Goal: Information Seeking & Learning: Learn about a topic

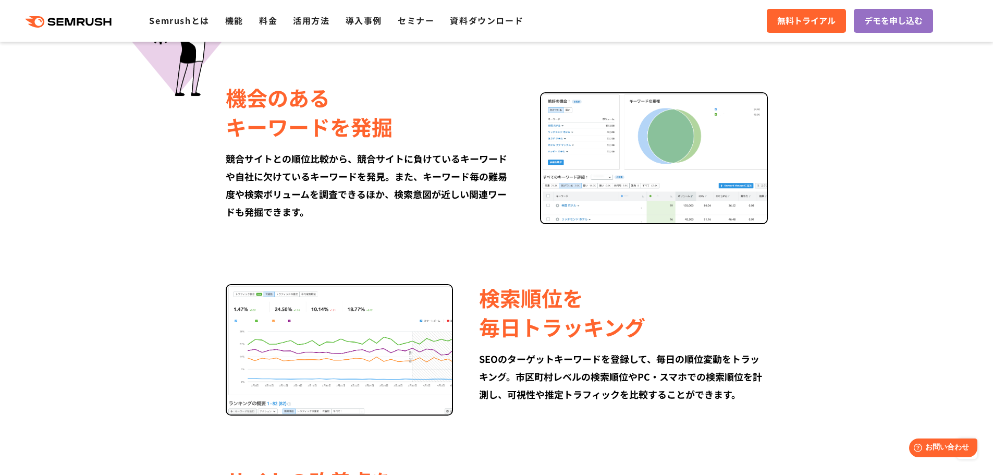
scroll to position [469, 0]
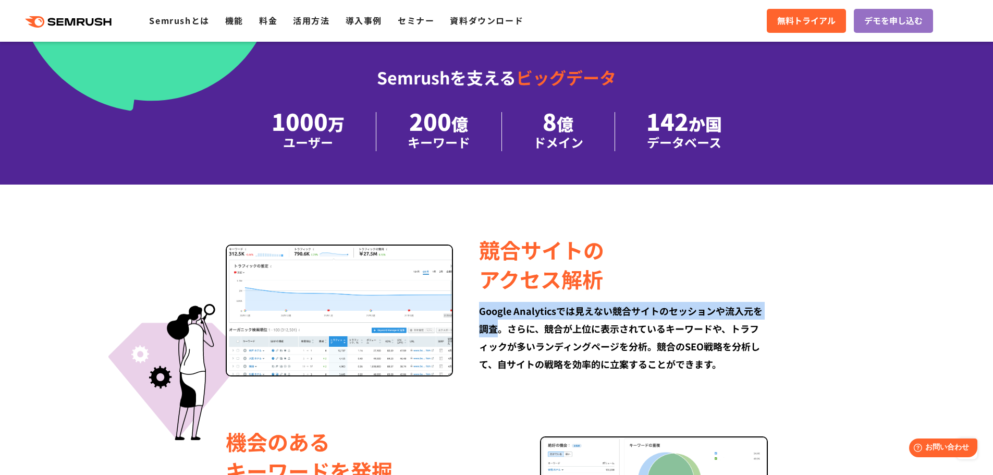
drag, startPoint x: 482, startPoint y: 312, endPoint x: 501, endPoint y: 334, distance: 29.2
click at [501, 334] on div "Google Analyticsでは見えない競合サイトのセッションや流入元を調査。さらに、競合が上位に表示されているキーワードや、トラフィックが多いランディン…" at bounding box center [623, 337] width 288 height 71
copy div "Google Analyticsでは見えない競合サイトのセッションや流入元を調査"
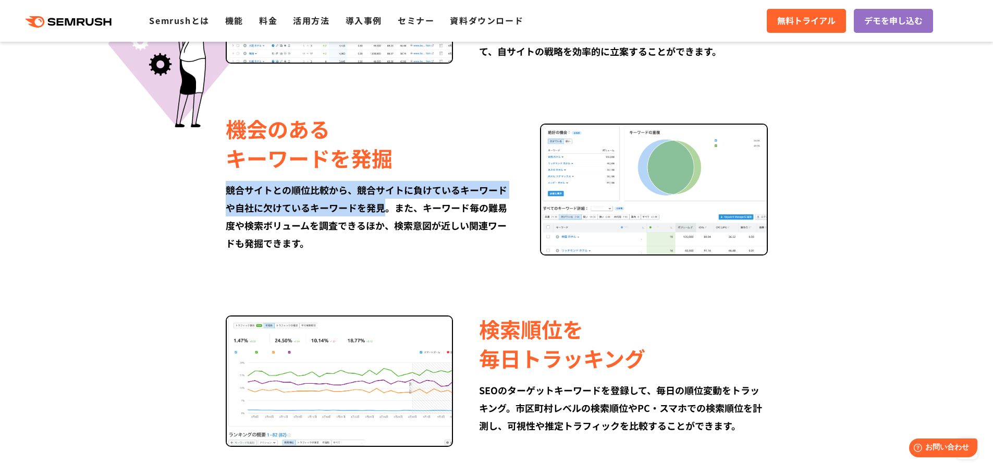
drag, startPoint x: 226, startPoint y: 190, endPoint x: 385, endPoint y: 201, distance: 159.3
click at [385, 201] on div "競合サイトとの順位比較から、競合サイトに負けているキーワードや自社に欠けているキーワードを発見。また、キーワード毎の難易度や検索ボリュームを調査できるほか、検…" at bounding box center [370, 216] width 288 height 71
copy div "競合サイトとの順位比較から、競合サイトに負けているキーワードや自社に欠けているキーワードを発見"
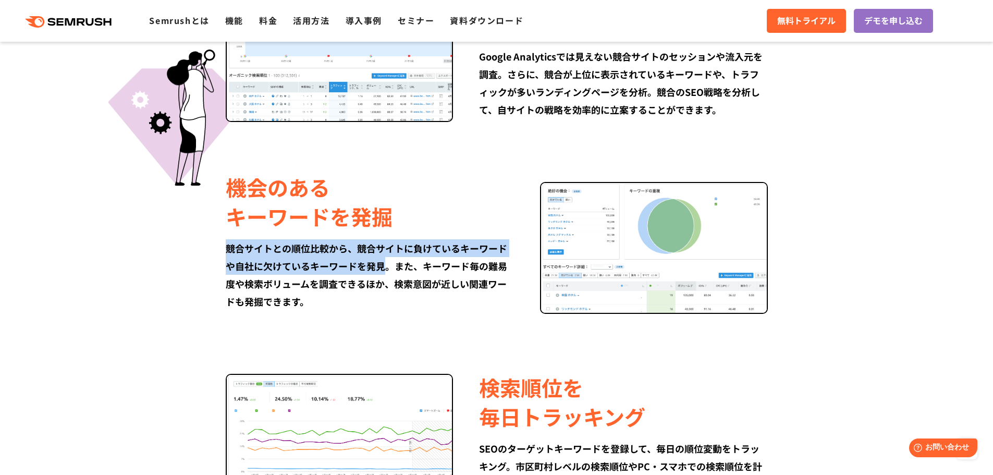
scroll to position [834, 0]
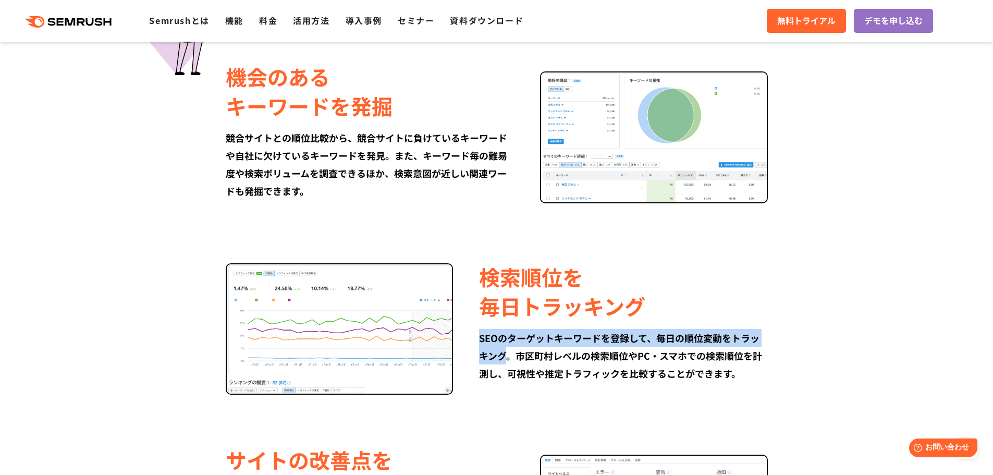
drag, startPoint x: 480, startPoint y: 337, endPoint x: 509, endPoint y: 356, distance: 35.0
click at [509, 356] on div "SEOのターゲットキーワードを登録して、毎日の順位変動をトラッキング。市区町村レベルの検索順位やPC・スマホでの検索順位を計測し、可視性や推定トラフィックを比…" at bounding box center [623, 355] width 288 height 53
copy div "SEOのターゲットキーワードを登録して、毎日の順位変動をトラッキング"
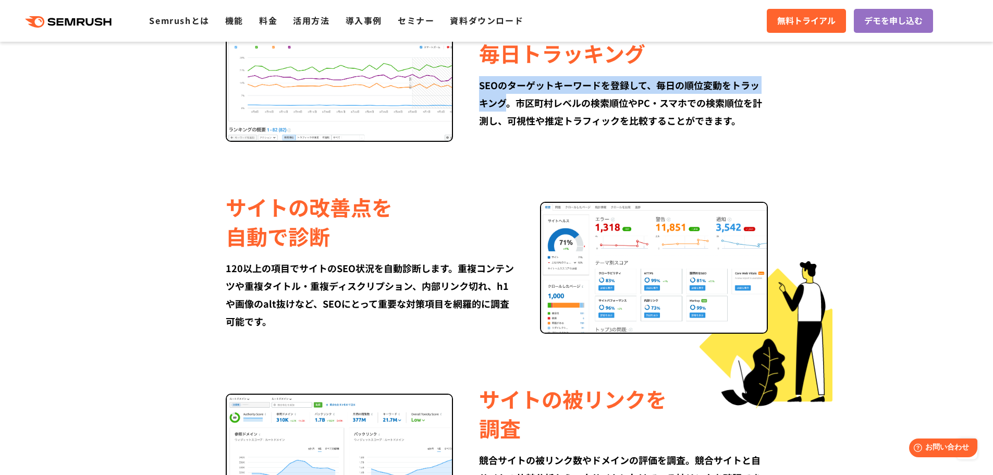
scroll to position [1094, 0]
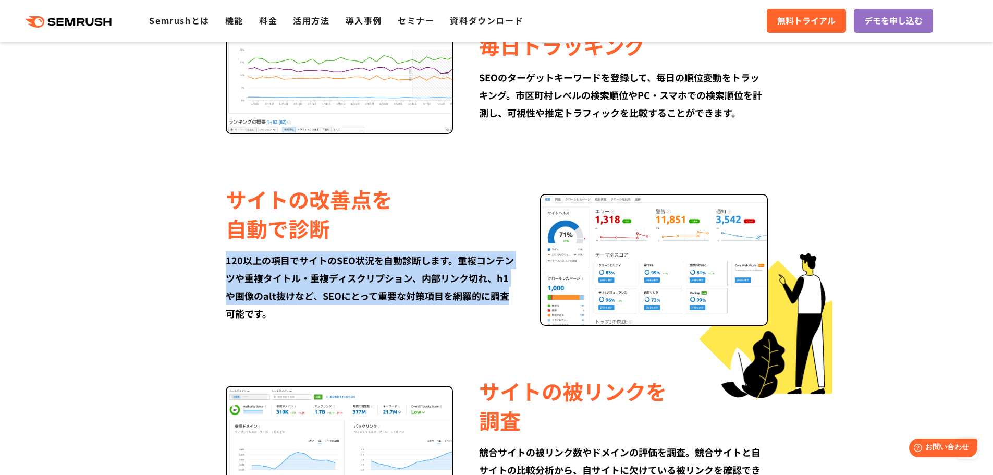
drag, startPoint x: 226, startPoint y: 257, endPoint x: 509, endPoint y: 302, distance: 286.4
click at [509, 302] on div "120以上の項目でサイトのSEO状況を自動診断します。重複コンテンツや重複タイトル・重複ディスクリプション、内部リンク切れ、h1や画像のalt抜けなど、SEO…" at bounding box center [370, 286] width 288 height 71
copy div "120以上の項目でサイトのSEO状況を自動診断します。重複コンテンツや重複タイトル・重複ディスクリプション、内部リンク切れ、h1や画像のalt抜けなど、SEO…"
click at [480, 336] on div "競合サイトの アクセス解析 Google Analyticsでは見えない競合サイトのセッションや流入元を調査。さらに、競合が上位に表示されているキーワードや、…" at bounding box center [497, 61] width 620 height 911
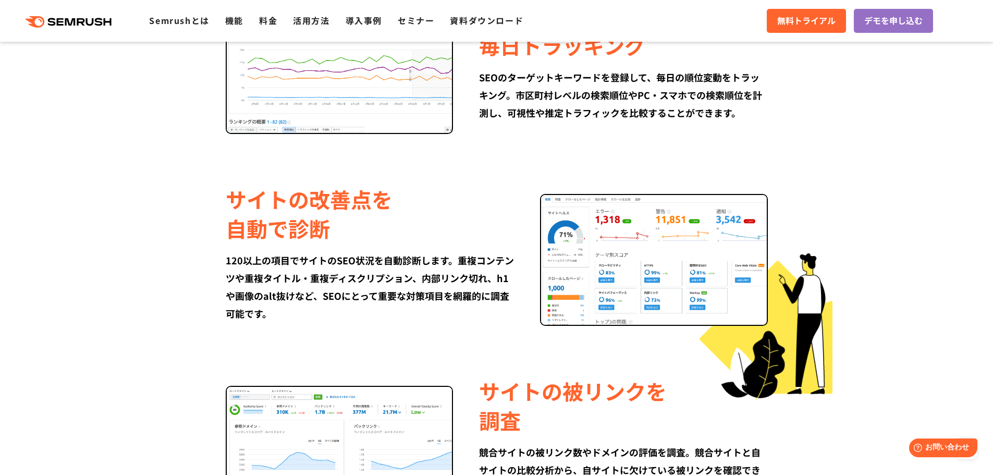
scroll to position [1251, 0]
